Goal: Find specific page/section: Find specific page/section

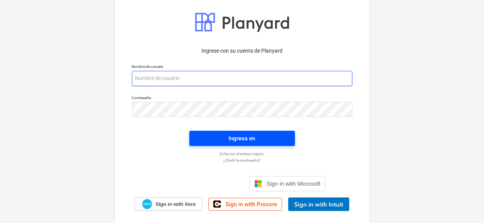
type input "[PERSON_NAME][EMAIL_ADDRESS][DOMAIN_NAME]"
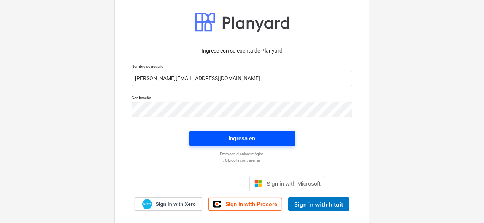
click at [269, 141] on span "Ingresa en" at bounding box center [242, 138] width 87 height 10
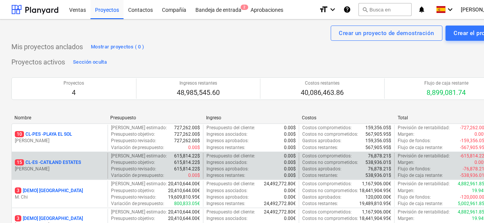
click at [81, 162] on p "15 CL-ES - CATILAND ESTATES" at bounding box center [48, 162] width 66 height 6
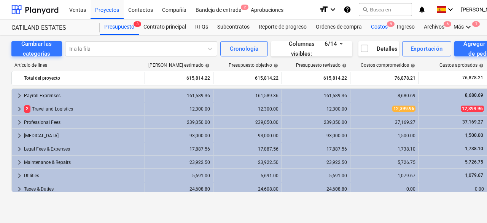
click at [377, 29] on div "Costos 9" at bounding box center [379, 26] width 26 height 15
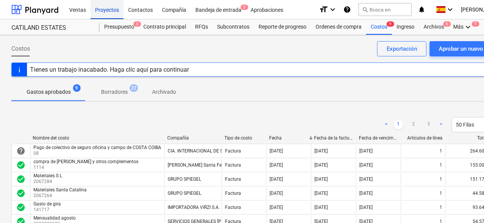
click at [112, 10] on div "Proyectos" at bounding box center [107, 9] width 33 height 19
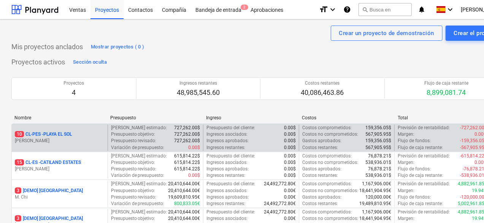
click at [78, 130] on div "10 CL-PES - PLAYA EL [PERSON_NAME]" at bounding box center [60, 137] width 96 height 26
click at [85, 139] on p "[PERSON_NAME]" at bounding box center [60, 140] width 90 height 6
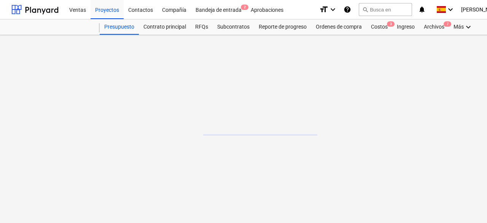
click at [85, 139] on main at bounding box center [260, 129] width 520 height 188
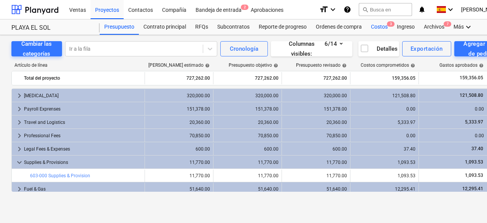
click at [382, 24] on div "Costos 3" at bounding box center [379, 26] width 26 height 15
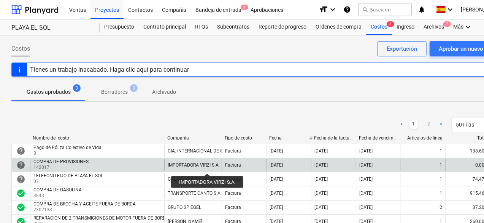
click at [208, 166] on div "IMPORTADORA VIRZI S.A." at bounding box center [194, 164] width 52 height 5
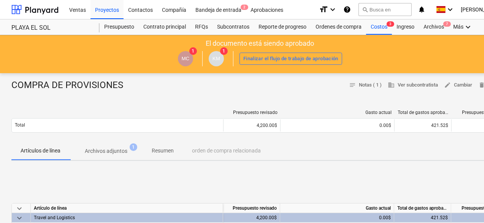
drag, startPoint x: 126, startPoint y: 111, endPoint x: 118, endPoint y: 149, distance: 39.8
click at [118, 149] on p "Archivos adjuntos" at bounding box center [106, 151] width 43 height 8
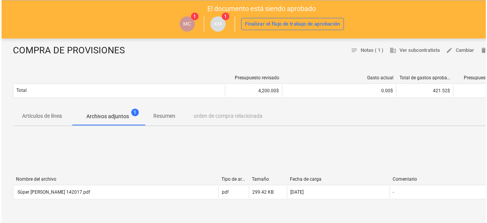
scroll to position [37, 0]
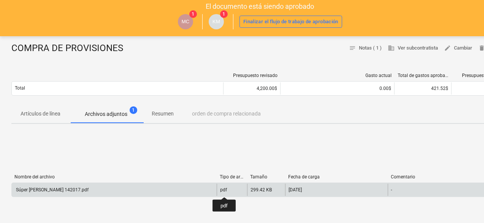
click at [224, 190] on div "pdf" at bounding box center [223, 189] width 7 height 5
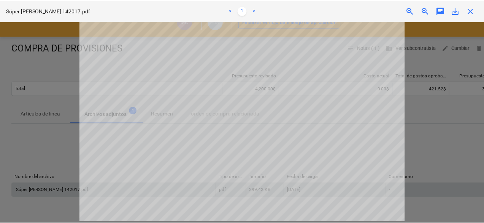
scroll to position [0, 0]
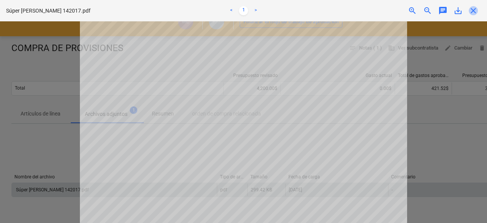
click at [473, 10] on span "close" at bounding box center [473, 10] width 9 height 9
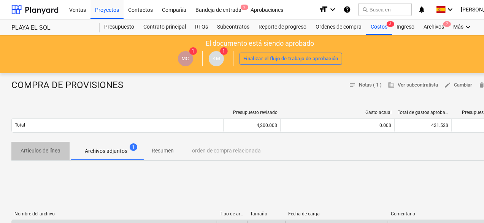
click at [42, 157] on button "Artículos de línea" at bounding box center [40, 151] width 58 height 18
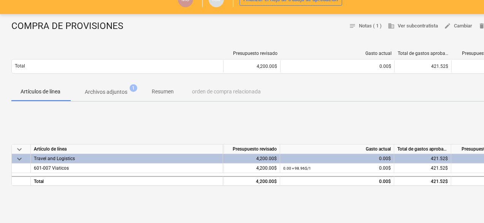
scroll to position [74, 0]
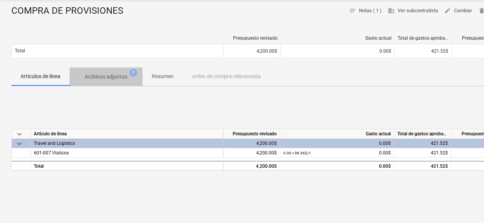
click at [117, 74] on p "Archivos adjuntos" at bounding box center [106, 77] width 43 height 8
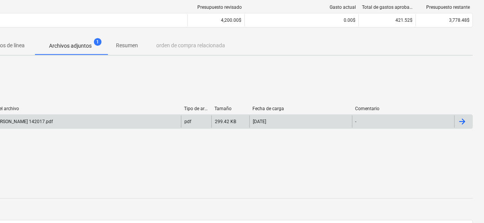
scroll to position [109, 36]
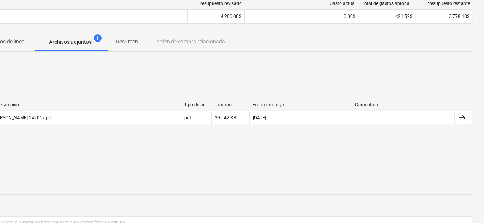
click at [129, 83] on div "Nombre del archivo Tipo de archivo Tamaño Fecha de carga Comentario Súper [PER…" at bounding box center [225, 115] width 498 height 114
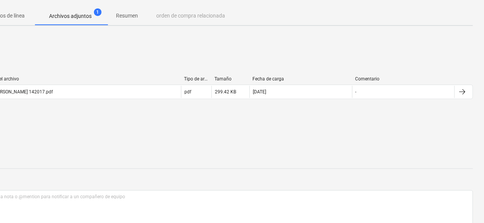
scroll to position [0, 36]
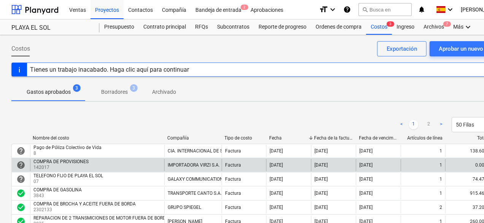
click at [254, 164] on div "Factura" at bounding box center [244, 165] width 45 height 12
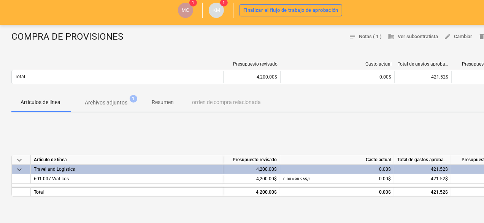
scroll to position [50, 0]
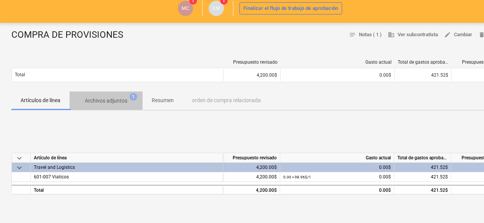
click at [110, 100] on p "Archivos adjuntos" at bounding box center [106, 101] width 43 height 8
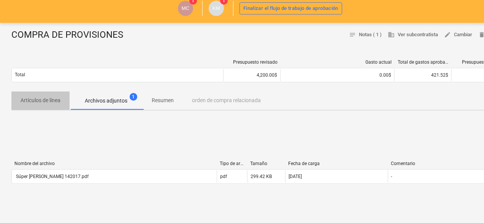
click at [51, 97] on p "Artículos de línea" at bounding box center [41, 100] width 40 height 8
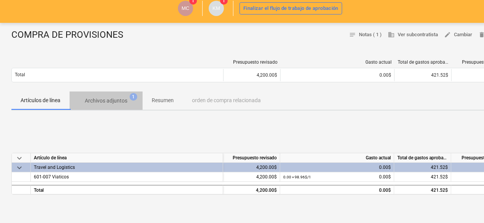
click at [96, 99] on p "Archivos adjuntos" at bounding box center [106, 101] width 43 height 8
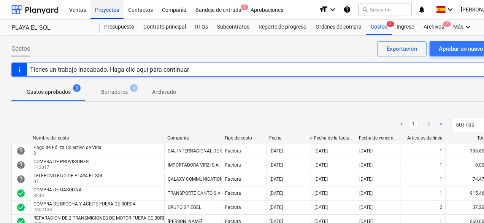
click at [110, 10] on div "Proyectos" at bounding box center [107, 9] width 33 height 19
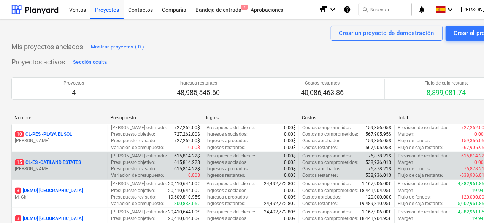
click at [74, 162] on p "15 CL-ES - CATILAND ESTATES" at bounding box center [48, 162] width 66 height 6
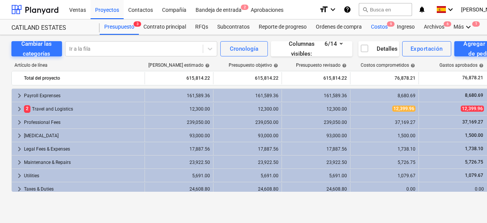
click at [382, 30] on div "Costos 9" at bounding box center [379, 26] width 26 height 15
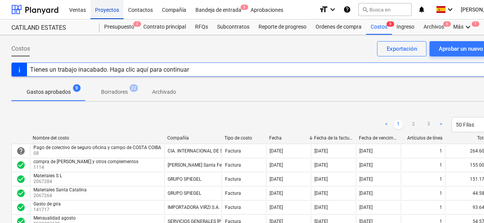
click at [104, 6] on div "Proyectos" at bounding box center [107, 9] width 33 height 19
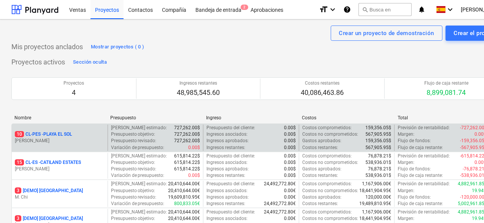
click at [56, 136] on p "10 CL-PES - [GEOGRAPHIC_DATA]" at bounding box center [43, 134] width 57 height 6
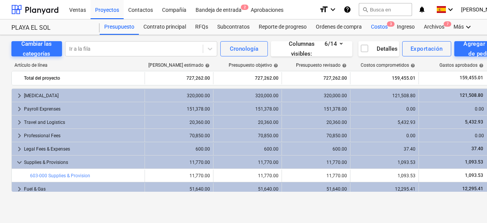
click at [381, 29] on div "Costos 3" at bounding box center [379, 26] width 26 height 15
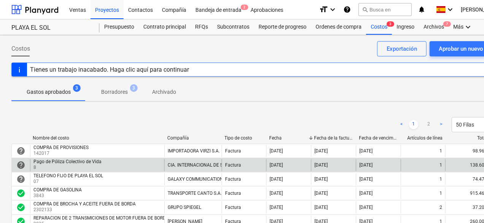
click at [105, 165] on div "Pago de Póliza Colectivo de Vida 8" at bounding box center [97, 165] width 134 height 12
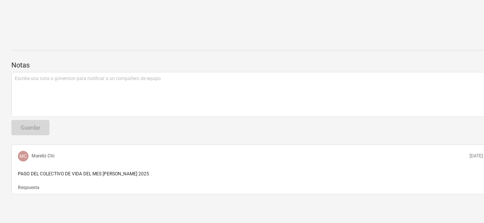
scroll to position [254, 0]
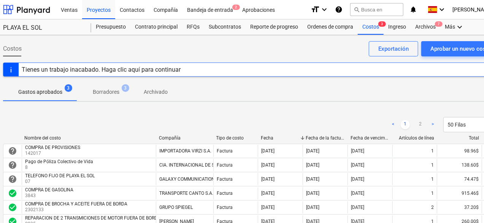
scroll to position [0, 10]
